Goal: Information Seeking & Learning: Learn about a topic

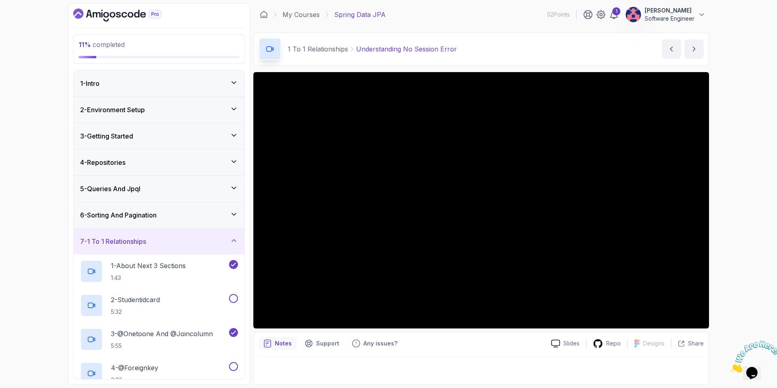
scroll to position [297, 0]
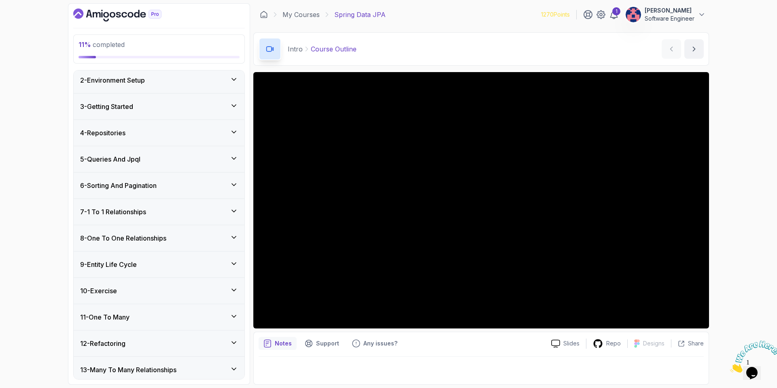
scroll to position [182, 0]
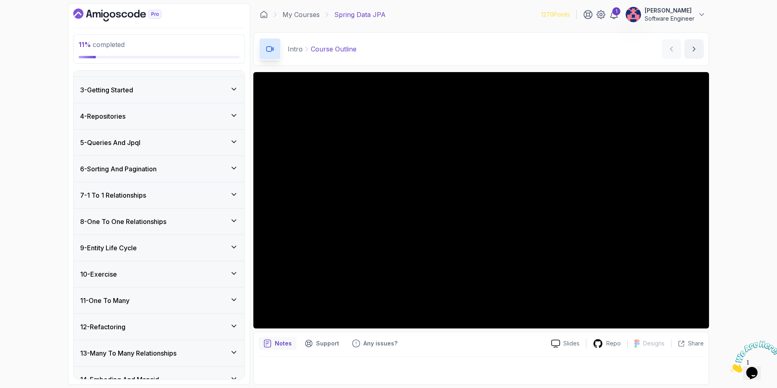
click at [155, 232] on div "8 - One To One Relationships" at bounding box center [159, 222] width 171 height 26
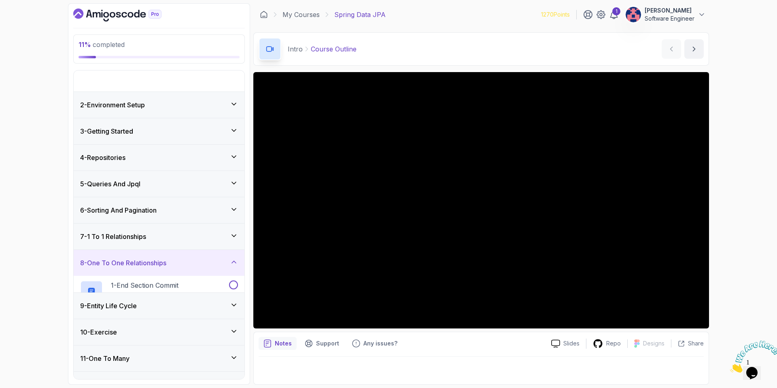
scroll to position [46, 0]
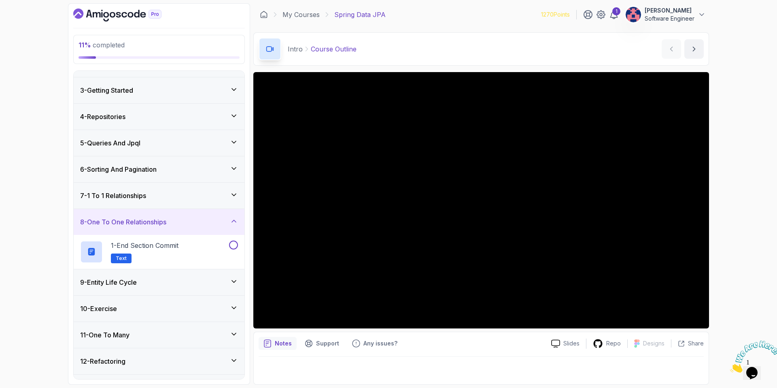
click at [183, 204] on div "7 - 1 To 1 Relationships" at bounding box center [159, 196] width 171 height 26
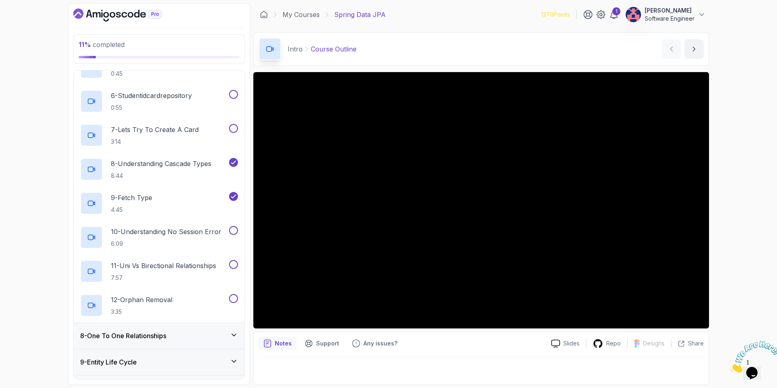
scroll to position [351, 0]
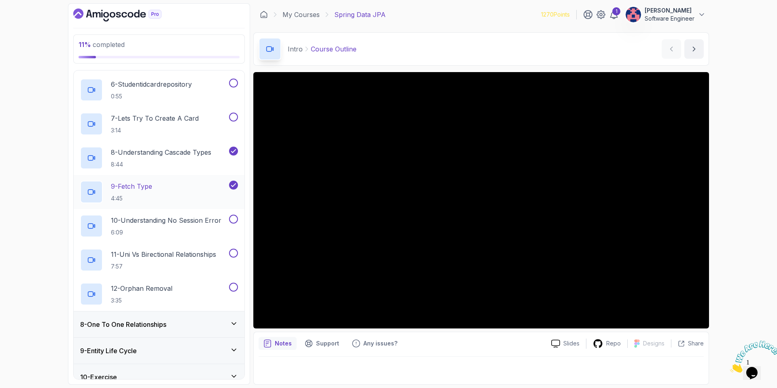
click at [192, 192] on div "9 - Fetch Type 4:45" at bounding box center [153, 192] width 147 height 23
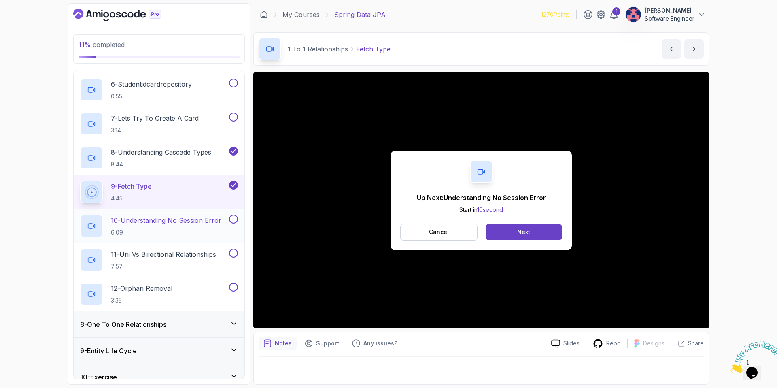
click at [200, 220] on p "10 - Understanding No Session Error" at bounding box center [166, 220] width 111 height 10
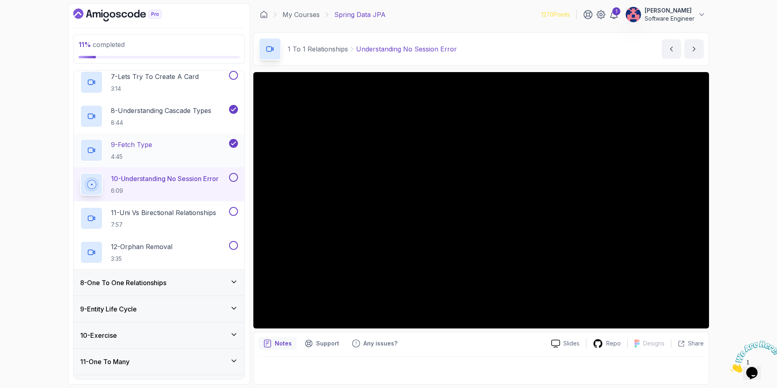
scroll to position [406, 0]
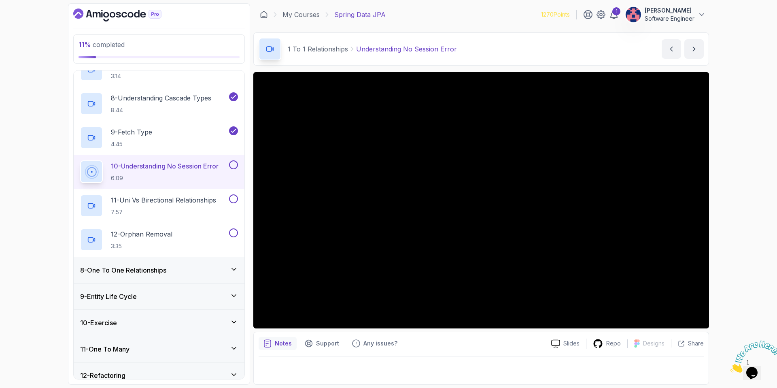
click at [191, 273] on div "8 - One To One Relationships" at bounding box center [159, 270] width 158 height 10
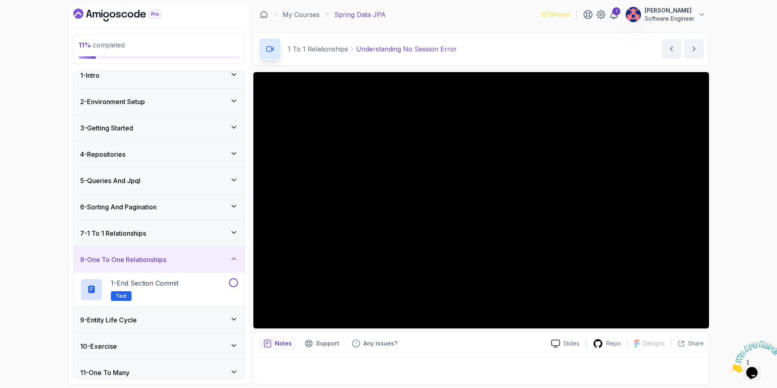
scroll to position [0, 0]
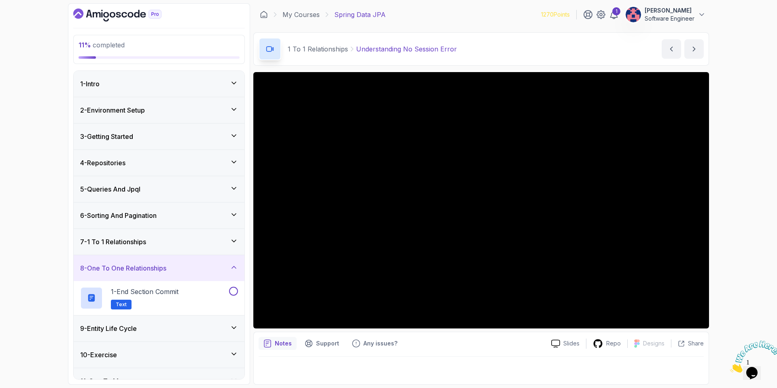
click at [202, 242] on div "7 - 1 To 1 Relationships" at bounding box center [159, 242] width 158 height 10
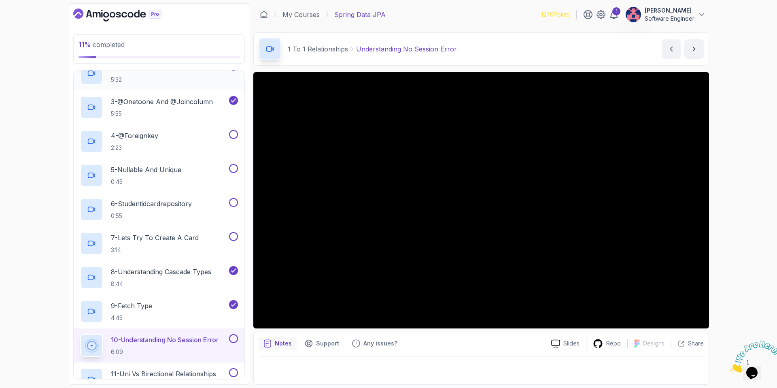
scroll to position [232, 0]
click at [230, 343] on div at bounding box center [233, 338] width 11 height 9
click at [233, 337] on button at bounding box center [233, 338] width 9 height 9
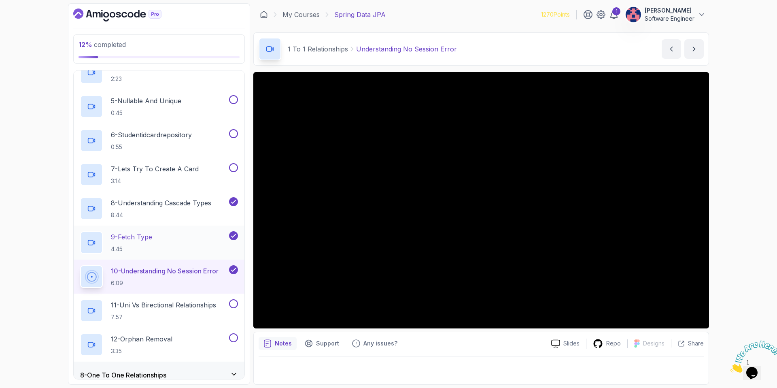
scroll to position [302, 0]
click at [198, 302] on p "11 - Uni Vs Birectional Relationships" at bounding box center [163, 304] width 105 height 10
